Goal: Task Accomplishment & Management: Use online tool/utility

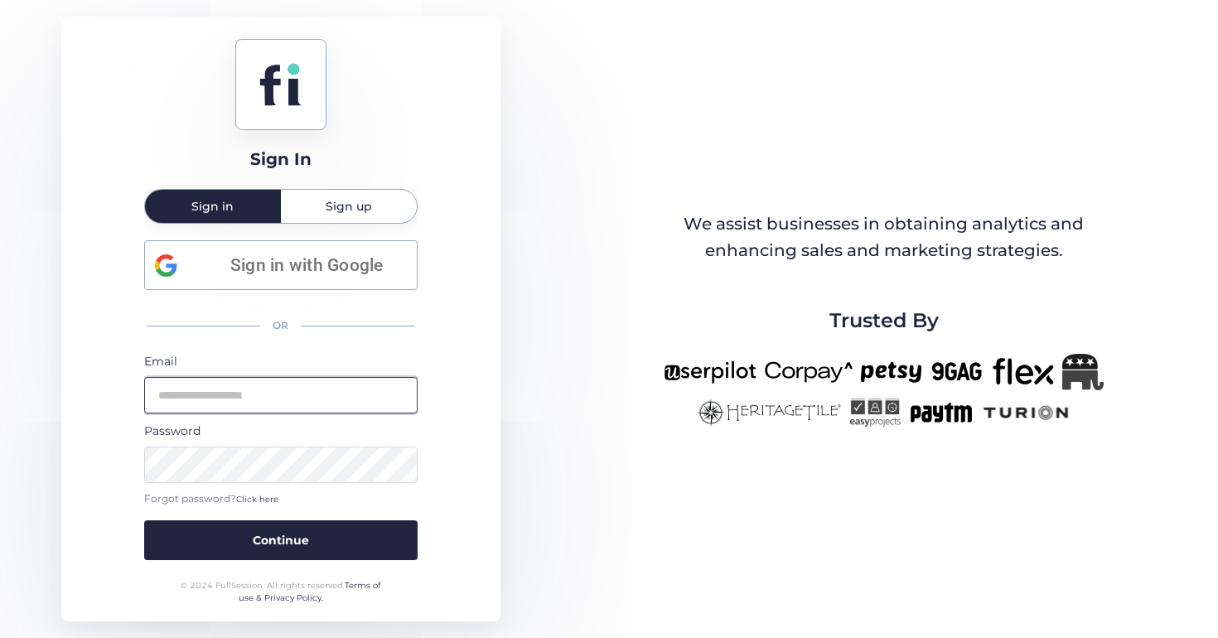
click at [215, 394] on input "email" at bounding box center [280, 395] width 273 height 36
type input "**********"
click at [144, 520] on button "Continue" at bounding box center [280, 540] width 273 height 40
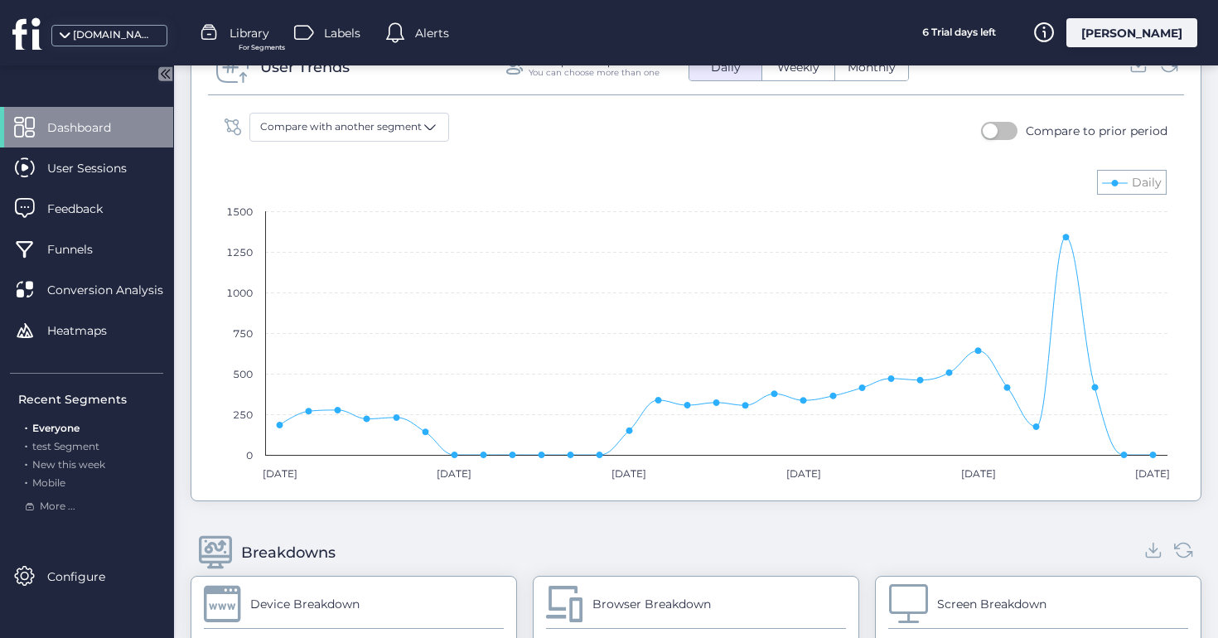
scroll to position [1136, 0]
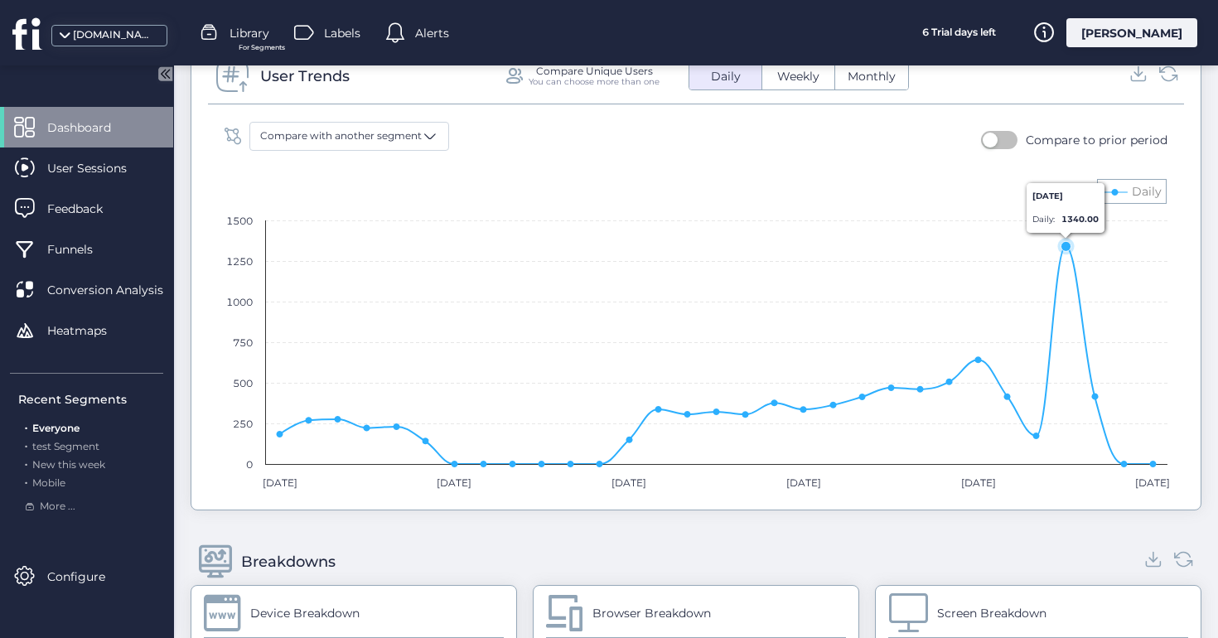
click at [1070, 246] on icon at bounding box center [1066, 247] width 10 height 10
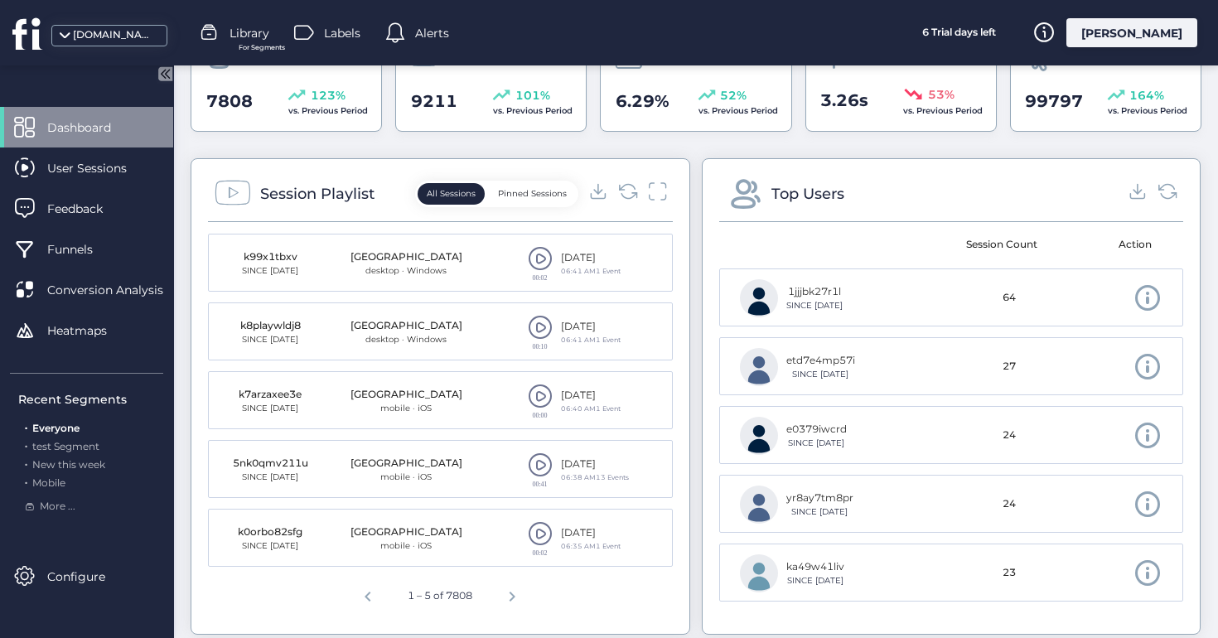
scroll to position [535, 0]
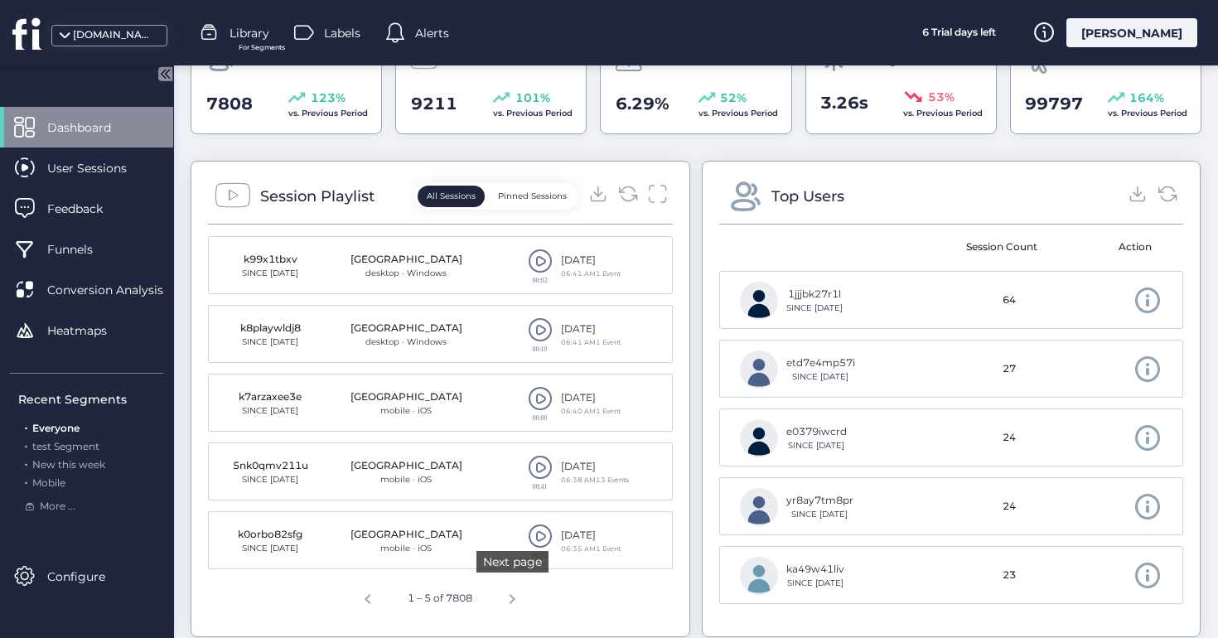
click at [506, 602] on span "Next page" at bounding box center [512, 597] width 40 height 40
click at [528, 589] on span "Next page" at bounding box center [515, 597] width 40 height 40
click at [528, 589] on span "Next page" at bounding box center [519, 597] width 40 height 40
click at [529, 589] on span "Next page" at bounding box center [519, 597] width 40 height 40
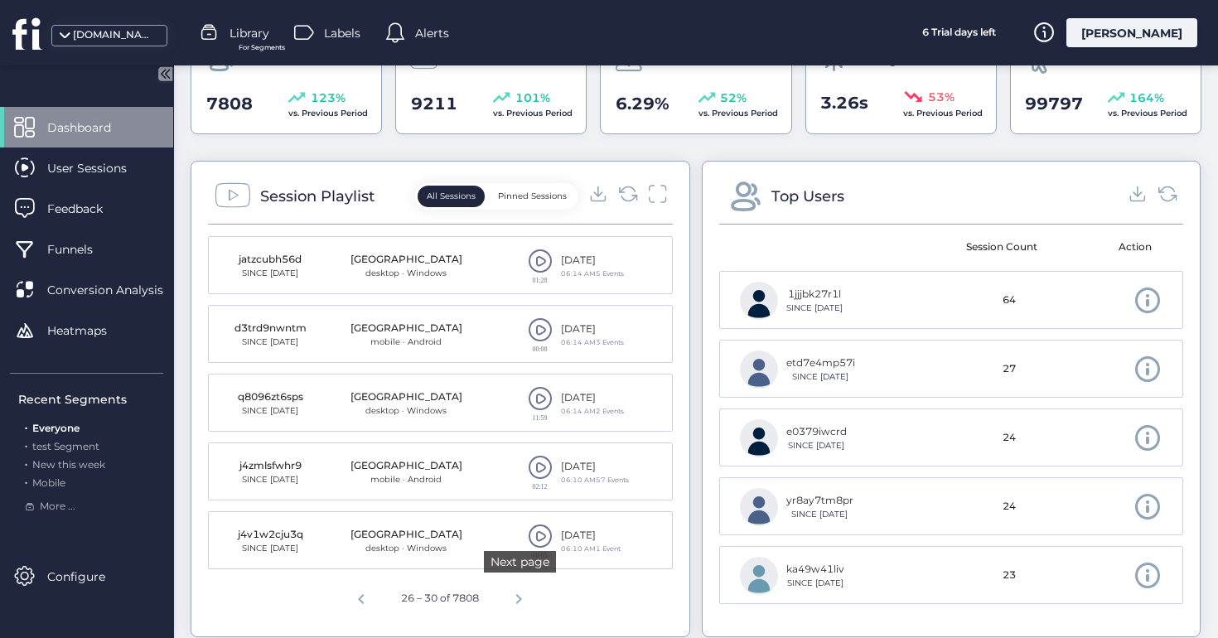
click at [529, 589] on span "Next page" at bounding box center [519, 597] width 40 height 40
click at [529, 598] on span "Next page" at bounding box center [519, 597] width 40 height 40
click at [529, 597] on span "Next page" at bounding box center [519, 597] width 40 height 40
click at [528, 595] on span "Next page" at bounding box center [519, 597] width 40 height 40
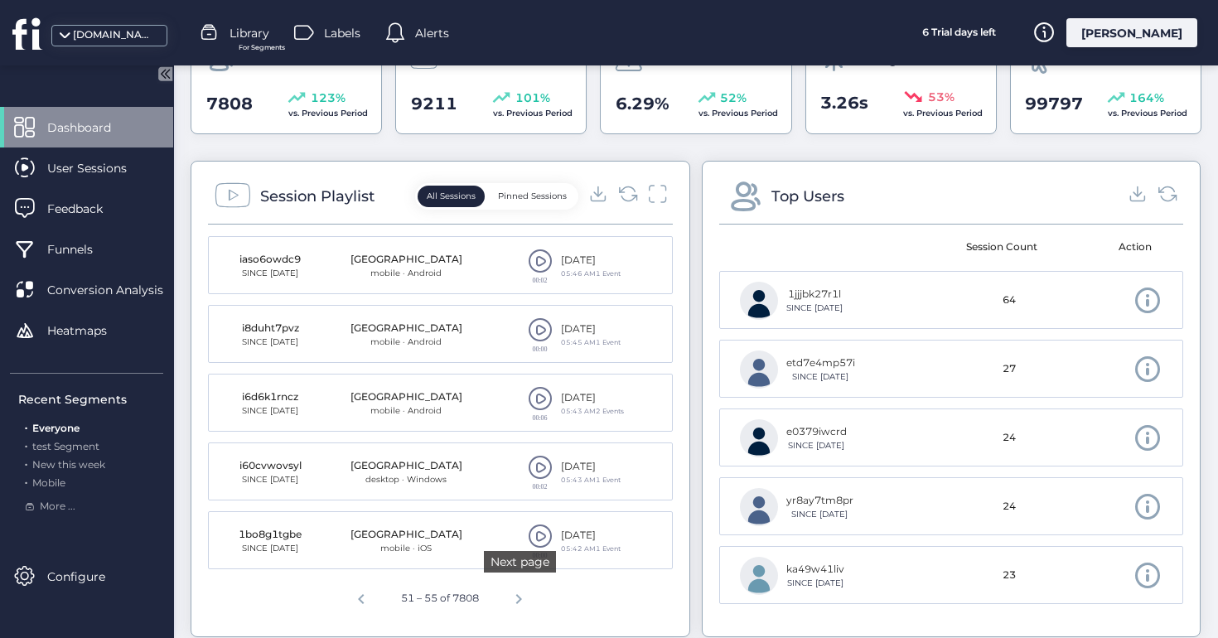
click at [518, 597] on span "Next page" at bounding box center [519, 597] width 40 height 40
click at [518, 584] on span "Next page" at bounding box center [519, 597] width 40 height 40
click at [537, 546] on span at bounding box center [540, 536] width 25 height 25
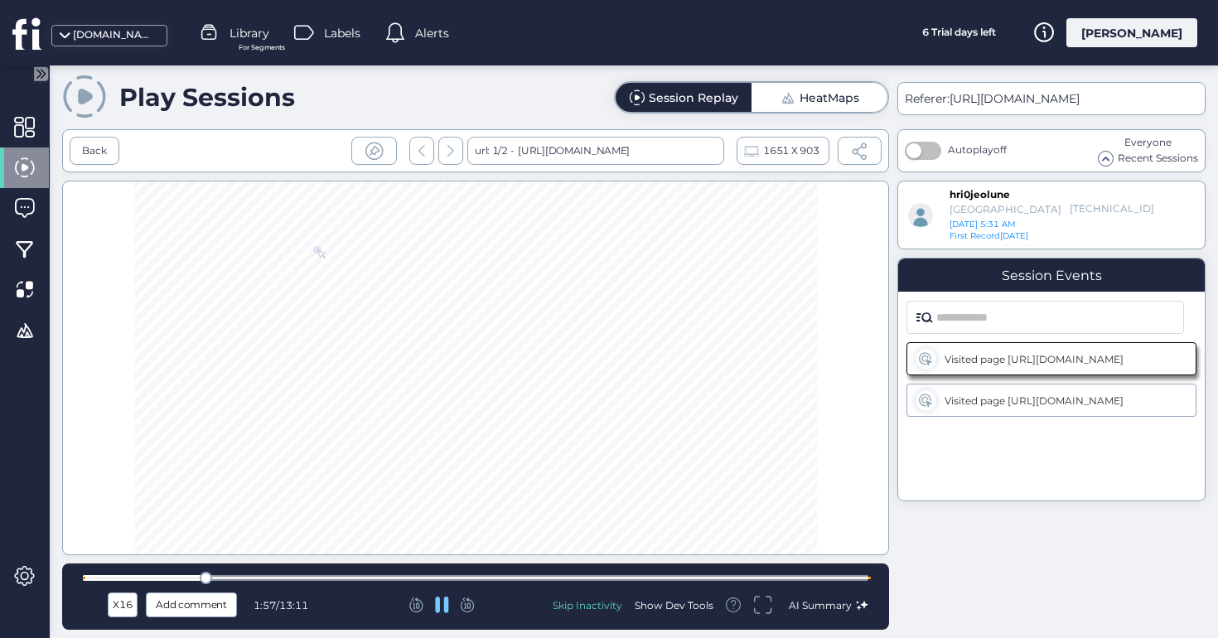
click at [295, 579] on div at bounding box center [475, 578] width 785 height 6
click at [424, 579] on div at bounding box center [475, 578] width 785 height 6
click at [558, 578] on div at bounding box center [475, 578] width 785 height 6
